Goal: Navigation & Orientation: Find specific page/section

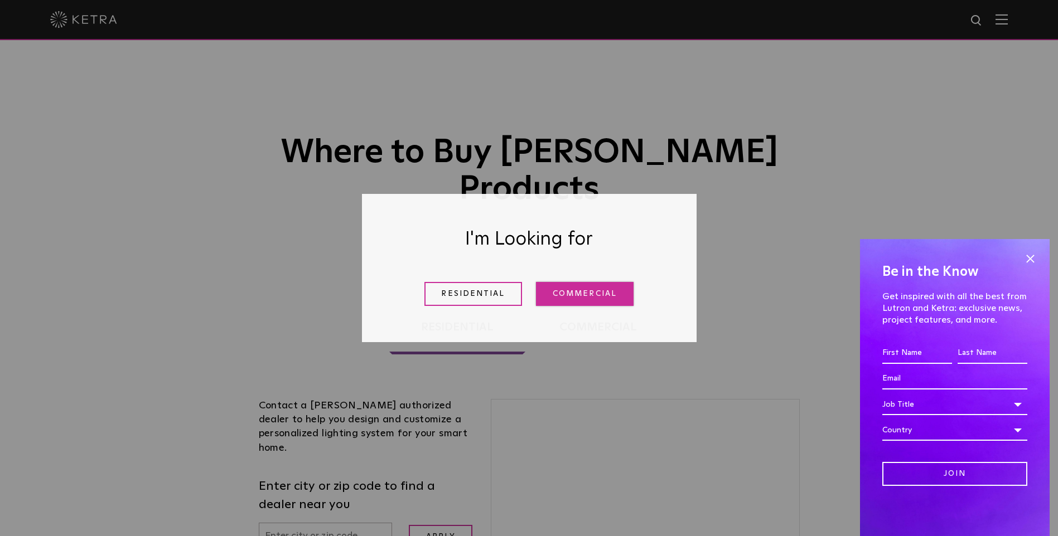
click at [552, 297] on link "Commercial" at bounding box center [585, 294] width 98 height 24
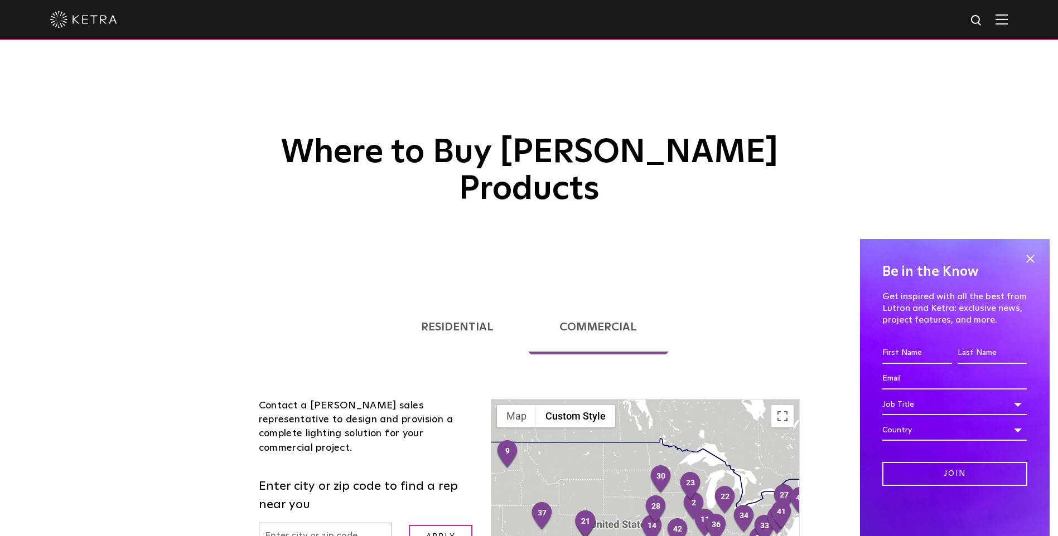
click at [308, 523] on input "text" at bounding box center [326, 537] width 134 height 28
type input "96817"
click at [430, 525] on input "Apply" at bounding box center [441, 537] width 64 height 24
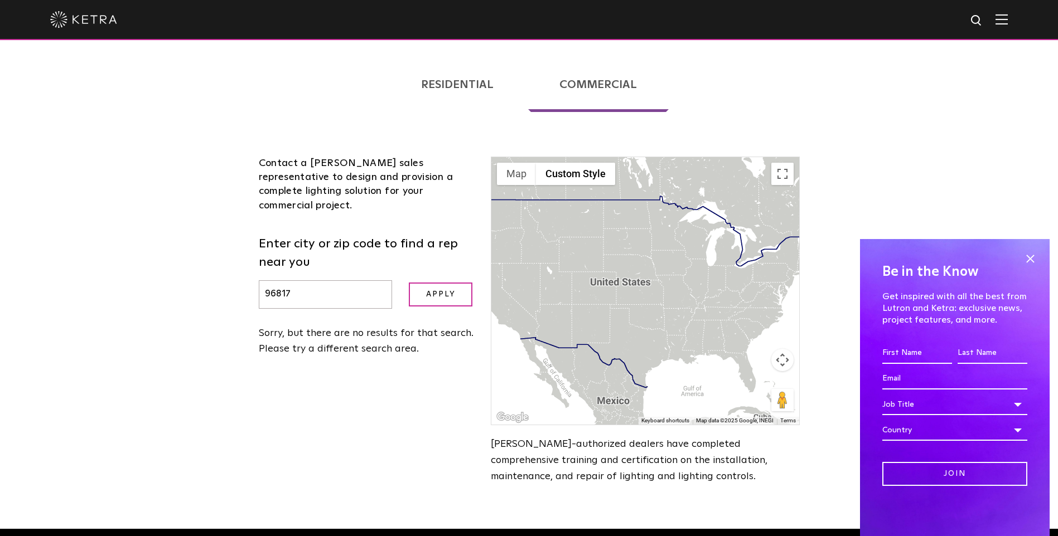
scroll to position [252, 0]
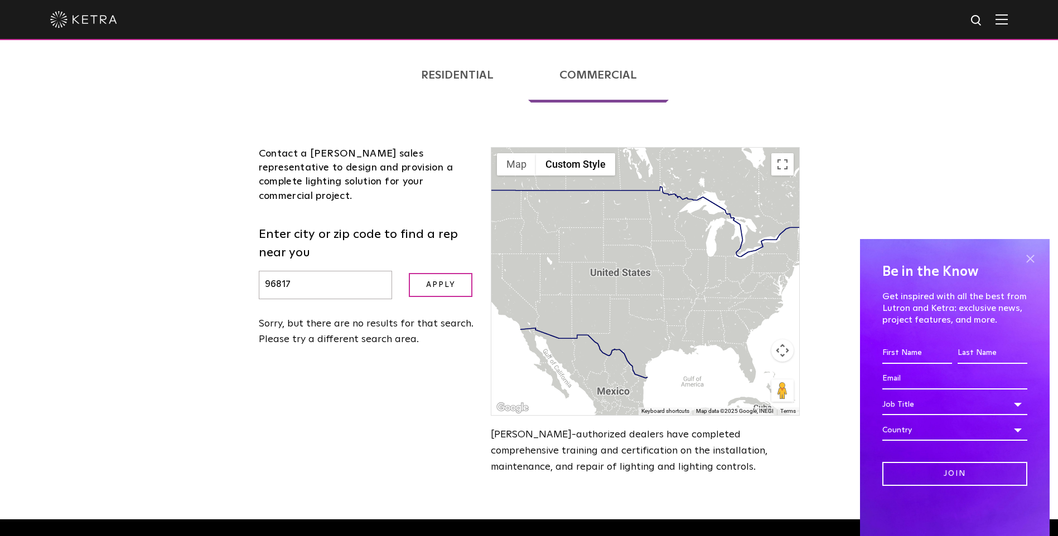
click at [1031, 258] on span at bounding box center [1030, 258] width 17 height 17
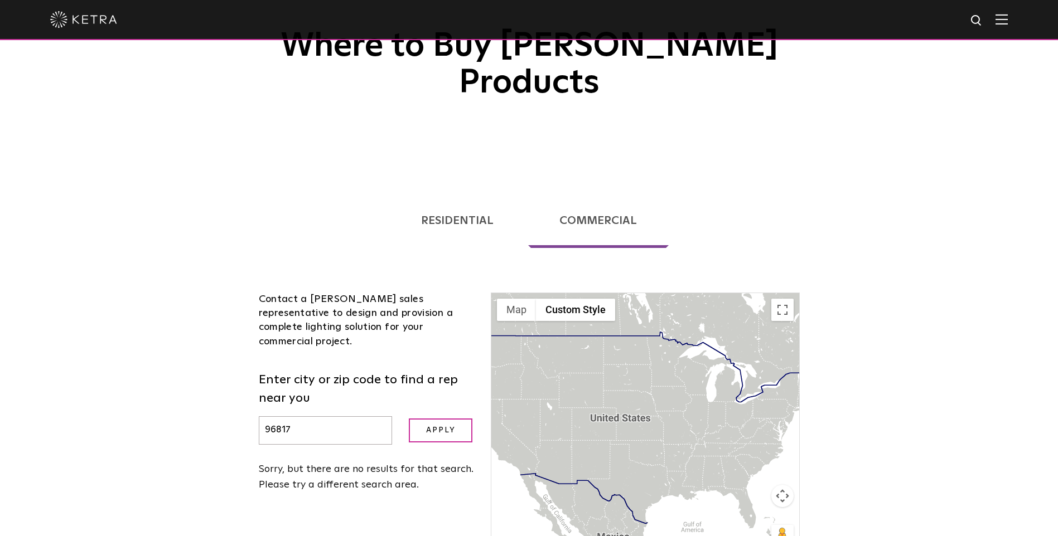
scroll to position [103, 0]
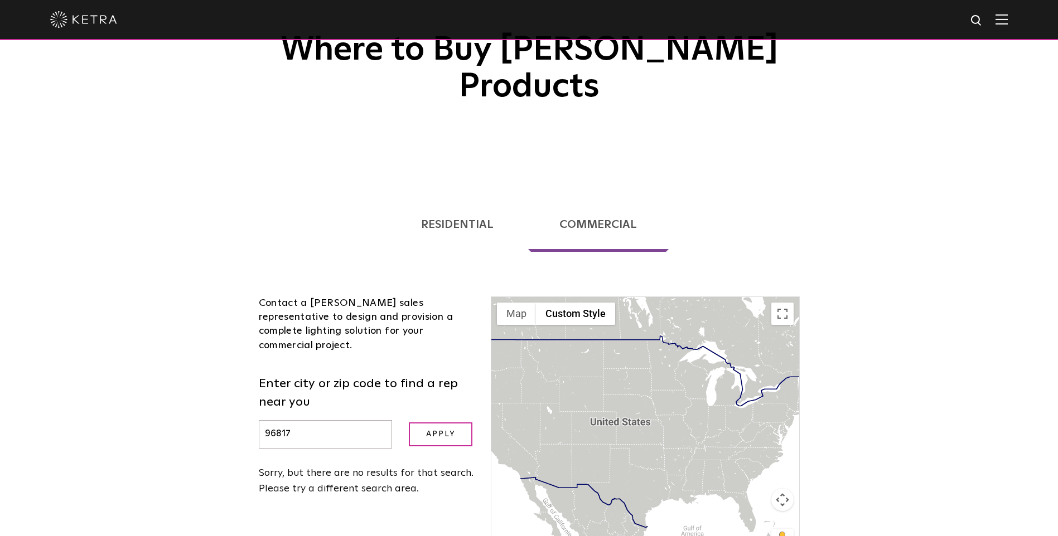
drag, startPoint x: 458, startPoint y: 186, endPoint x: 465, endPoint y: 250, distance: 64.0
click at [458, 197] on link "Residential" at bounding box center [457, 224] width 136 height 55
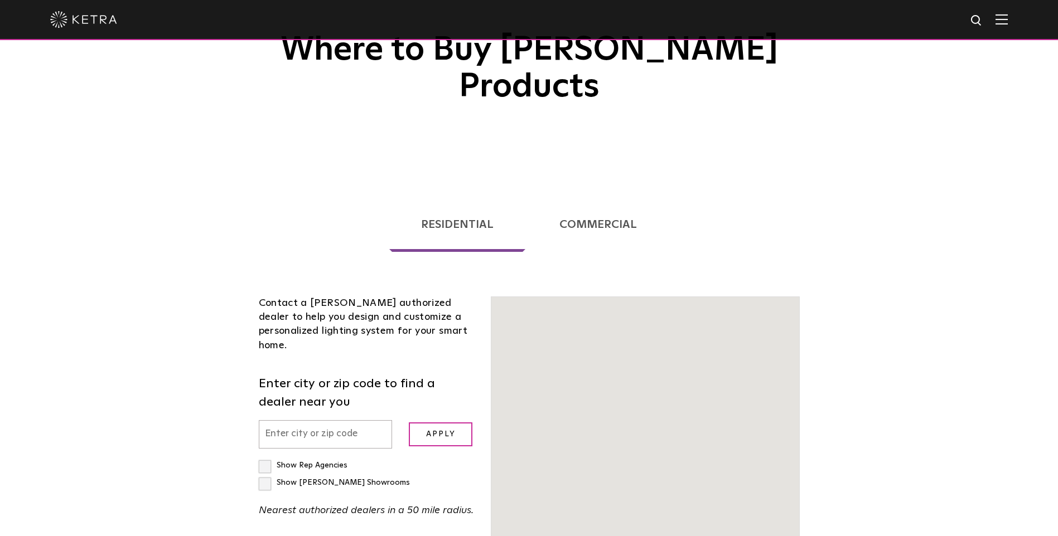
scroll to position [58, 0]
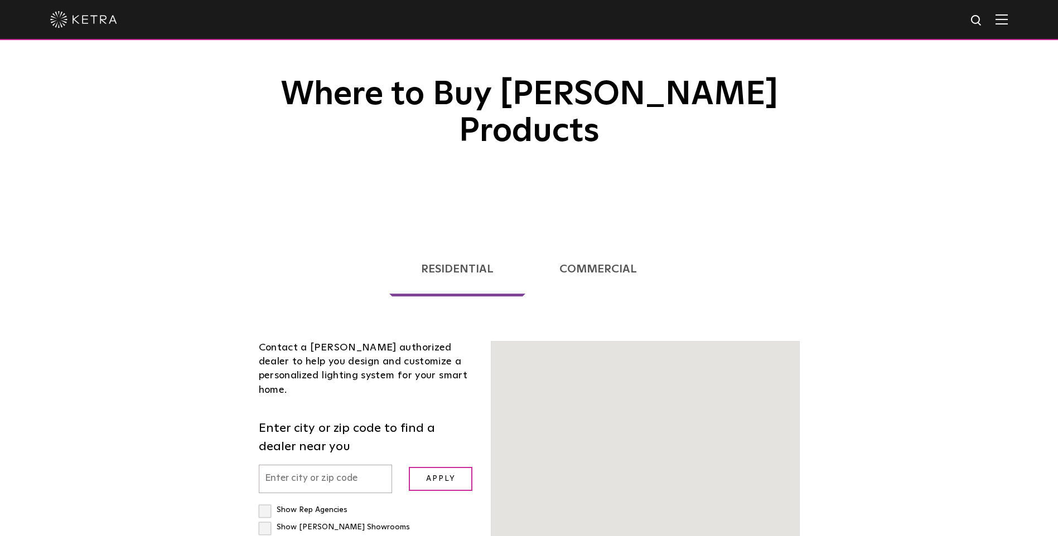
click at [303, 465] on input "text" at bounding box center [326, 479] width 134 height 28
click at [306, 465] on input "text" at bounding box center [326, 479] width 134 height 28
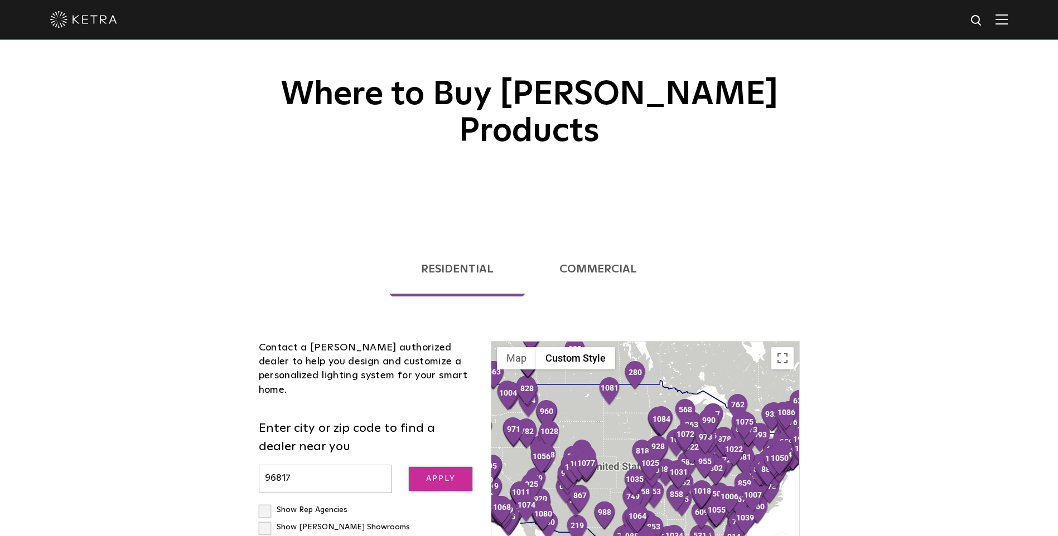
click at [439, 467] on input "Apply" at bounding box center [441, 479] width 64 height 24
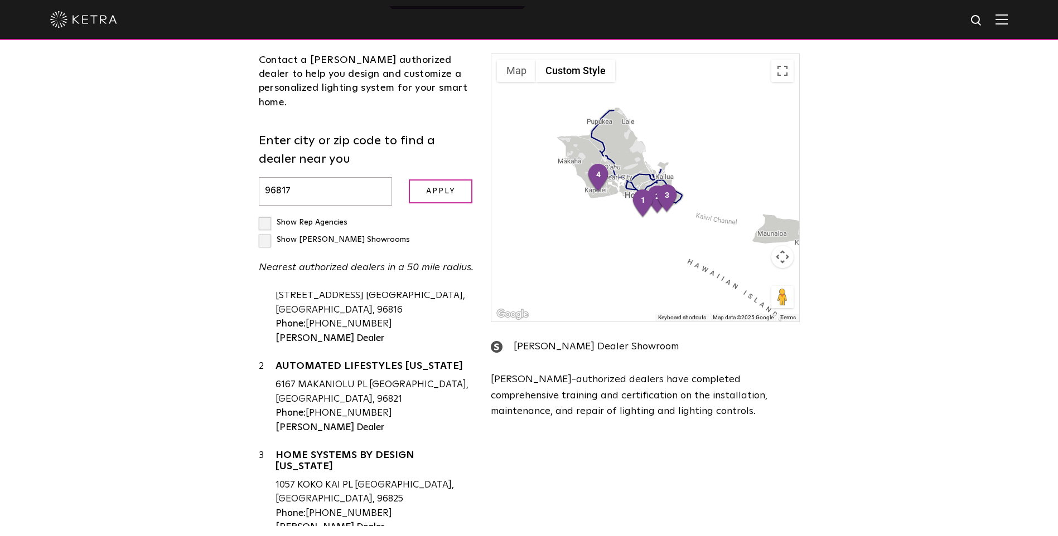
scroll to position [0, 0]
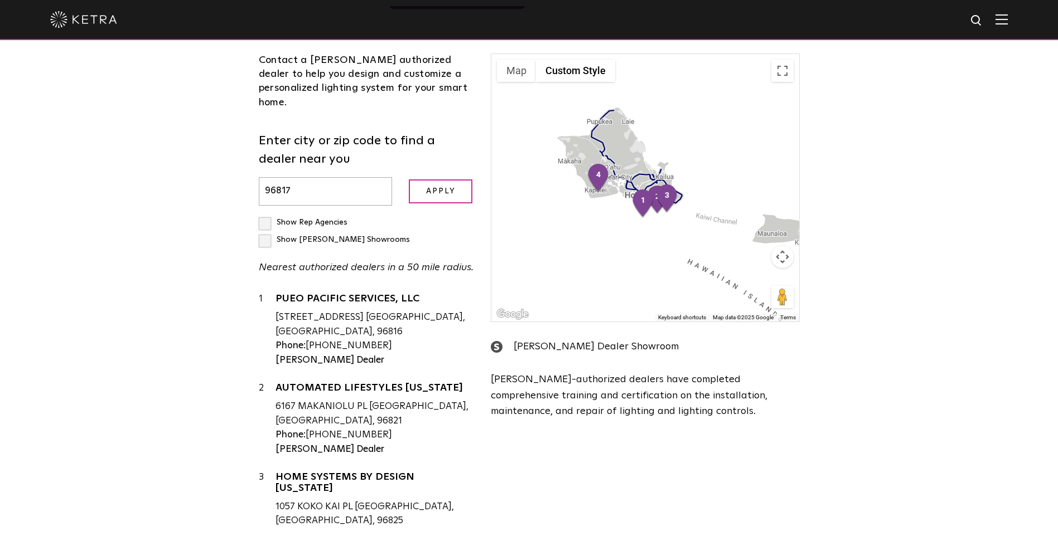
click at [299, 177] on input "96817" at bounding box center [326, 191] width 134 height 28
click at [420, 180] on input "Apply" at bounding box center [441, 192] width 64 height 24
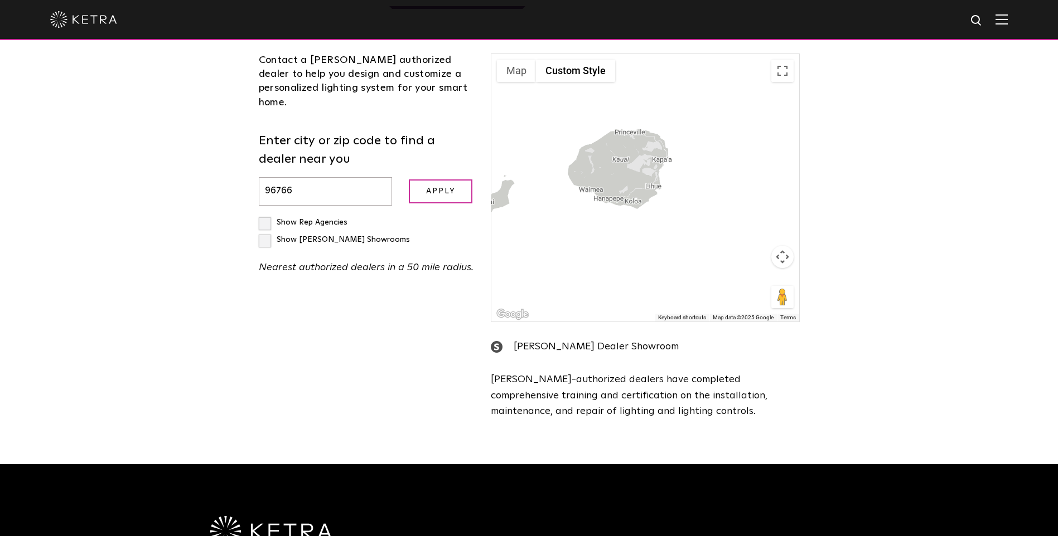
click at [307, 177] on input "96766" at bounding box center [326, 191] width 134 height 28
type input "96753"
click at [426, 180] on input "Apply" at bounding box center [441, 192] width 64 height 24
